Goal: Task Accomplishment & Management: Manage account settings

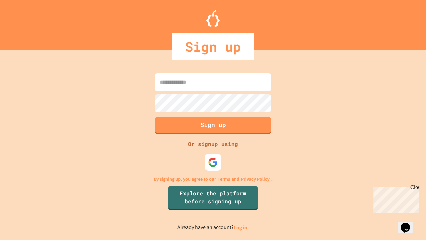
click at [242, 227] on link "Log in." at bounding box center [241, 227] width 15 height 7
